Goal: Task Accomplishment & Management: Manage account settings

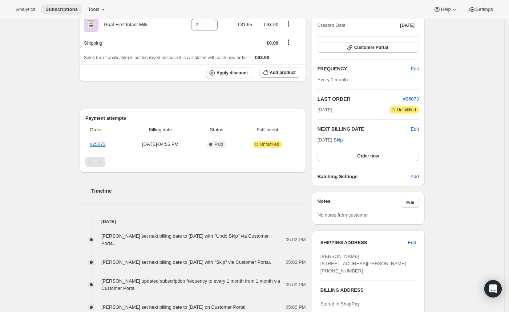
scroll to position [22, 0]
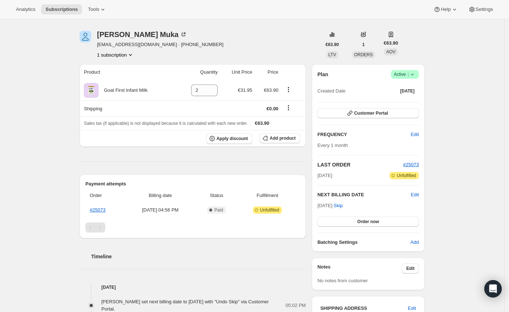
click at [416, 72] on icon at bounding box center [412, 74] width 7 height 7
click at [395, 102] on span "Cancel subscription" at bounding box center [404, 100] width 41 height 5
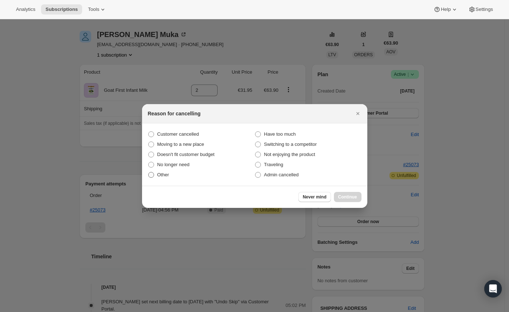
click at [172, 178] on label "Other" at bounding box center [201, 175] width 107 height 10
click at [149, 172] on input "Other" at bounding box center [148, 172] width 0 height 0
radio input "true"
click at [340, 198] on span "Continue" at bounding box center [347, 197] width 19 height 6
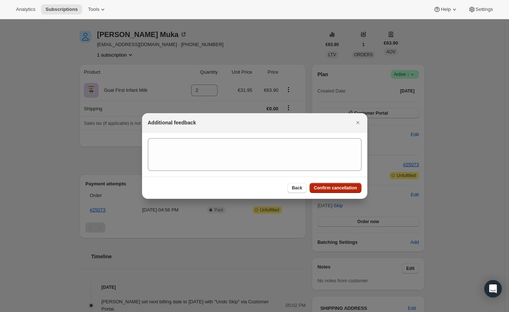
click at [324, 188] on span "Confirm cancellation" at bounding box center [335, 188] width 43 height 6
